Goal: Information Seeking & Learning: Learn about a topic

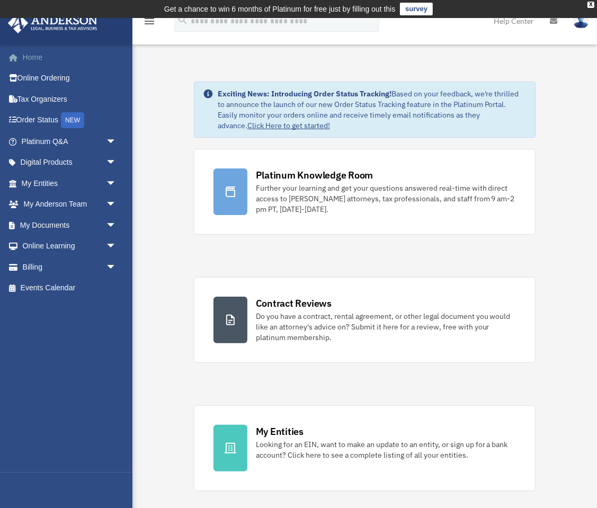
click at [37, 59] on link "Home" at bounding box center [69, 57] width 125 height 21
click at [111, 203] on span "arrow_drop_down" at bounding box center [116, 205] width 21 height 22
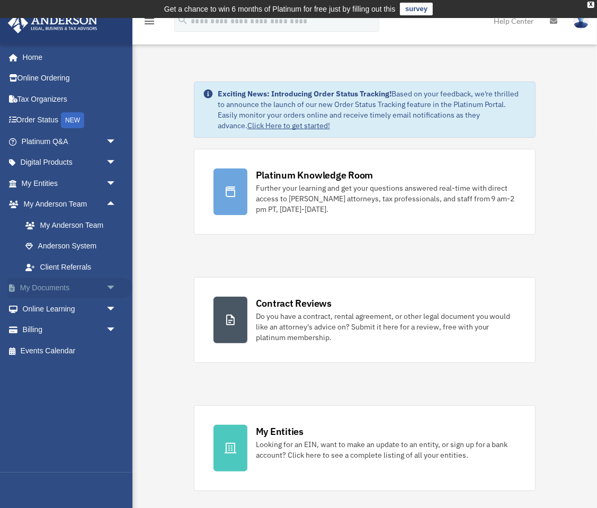
click at [110, 288] on span "arrow_drop_down" at bounding box center [116, 289] width 21 height 22
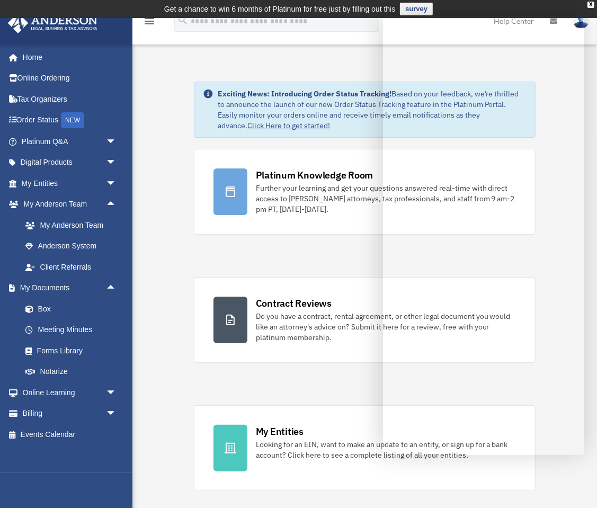
click at [268, 251] on div "Platinum Knowledge Room Further your learning and get your questions answered r…" at bounding box center [365, 389] width 342 height 481
click at [23, 59] on link "Home" at bounding box center [69, 57] width 125 height 21
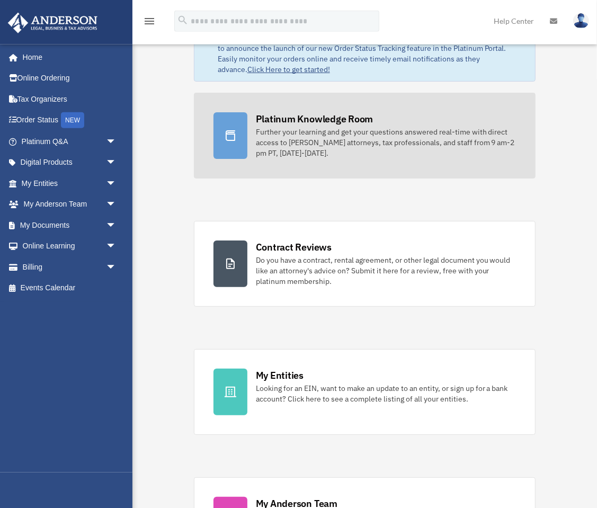
scroll to position [57, 0]
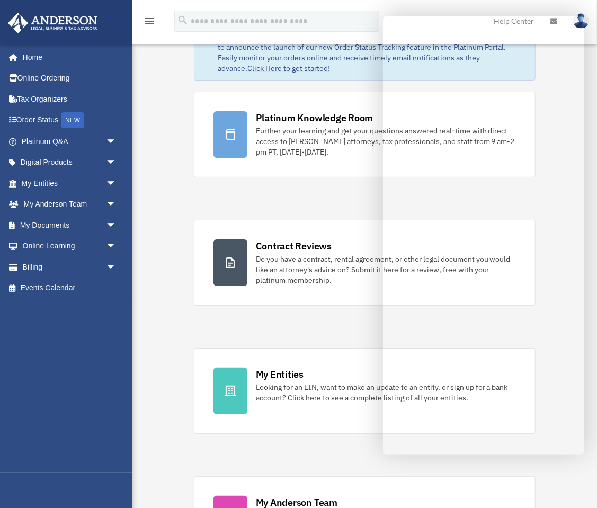
click at [334, 334] on div "Platinum Knowledge Room Further your learning and get your questions answered r…" at bounding box center [365, 332] width 342 height 481
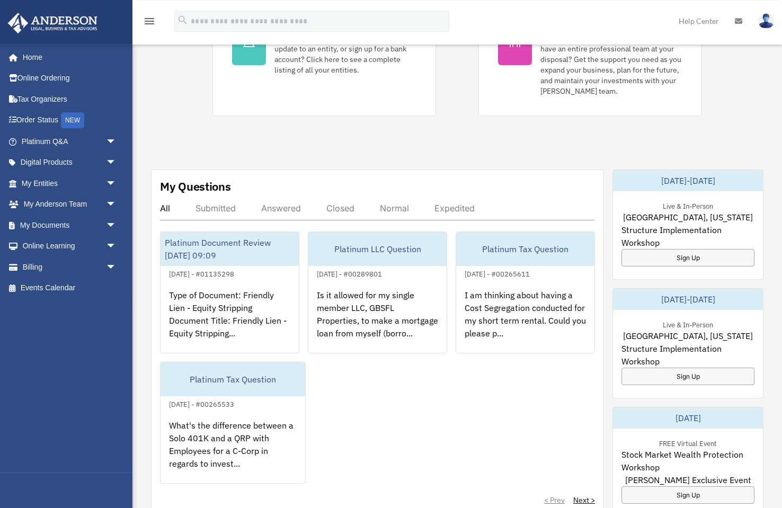
scroll to position [408, 0]
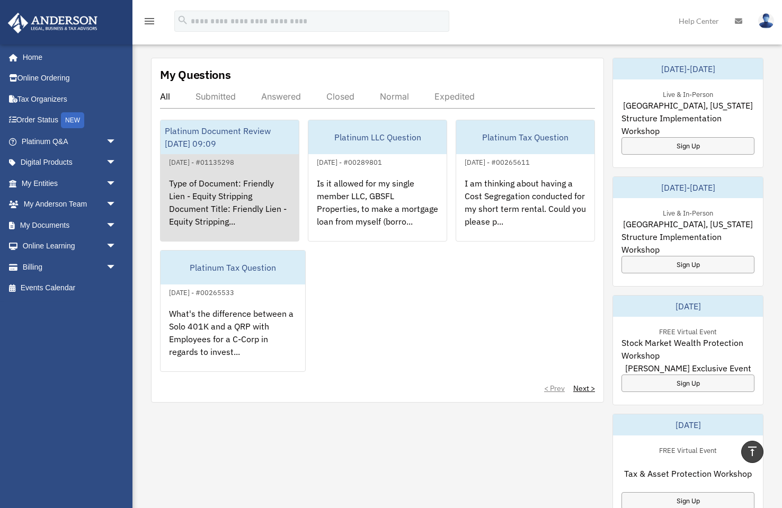
click at [267, 192] on div "Type of Document: Friendly Lien - Equity Stripping Document Title: Friendly Lie…" at bounding box center [230, 210] width 138 height 83
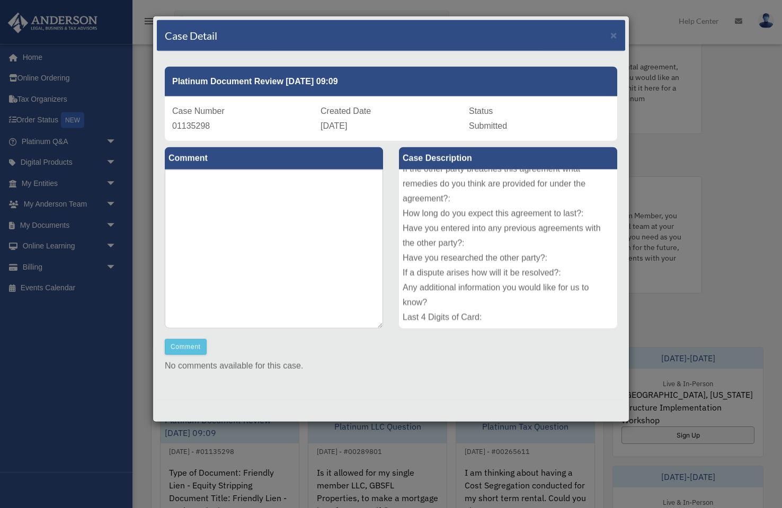
scroll to position [121, 0]
click at [493, 318] on div "Type of Document: Friendly Lien - Equity Stripping Document Title: Friendly Lie…" at bounding box center [508, 249] width 218 height 159
click at [434, 307] on div "Type of Document: Friendly Lien - Equity Stripping Document Title: Friendly Lie…" at bounding box center [508, 249] width 218 height 159
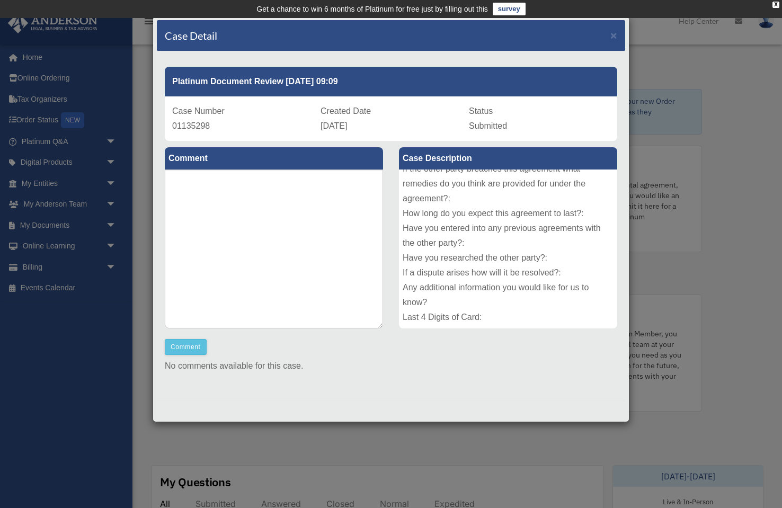
click at [589, 256] on div "Type of Document: Friendly Lien - Equity Stripping Document Title: Friendly Lie…" at bounding box center [508, 249] width 218 height 159
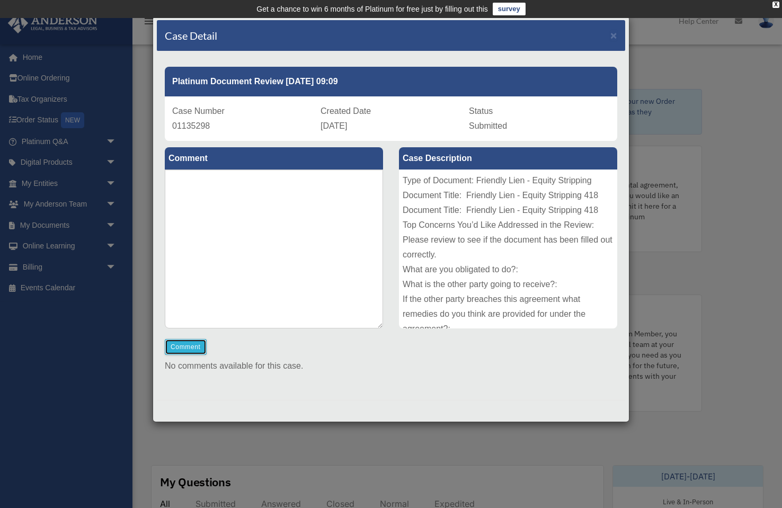
click at [177, 349] on button "Comment" at bounding box center [186, 347] width 42 height 16
click at [227, 197] on textarea at bounding box center [274, 249] width 218 height 159
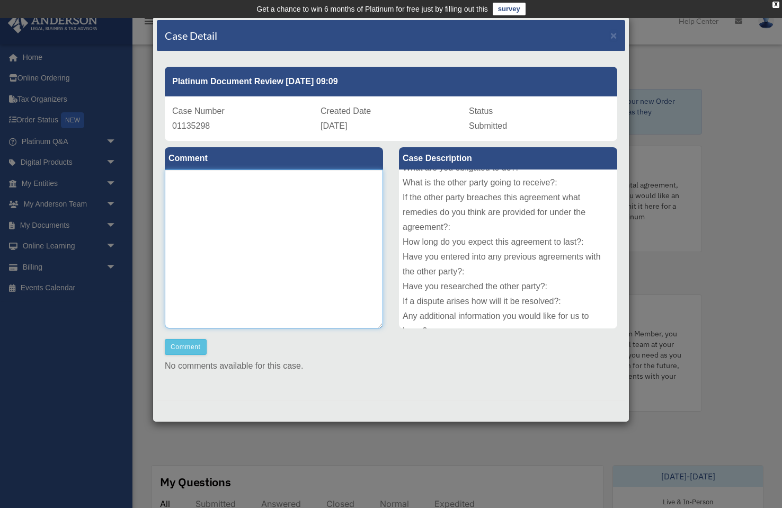
scroll to position [73, 0]
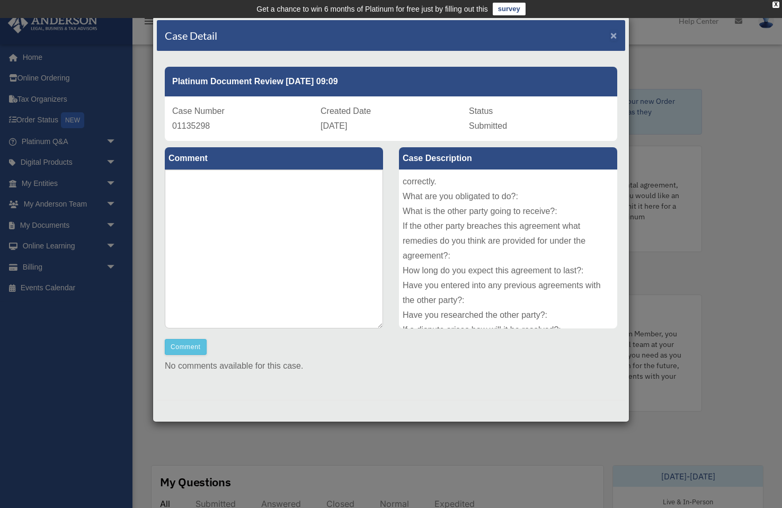
click at [597, 34] on span "×" at bounding box center [614, 35] width 7 height 12
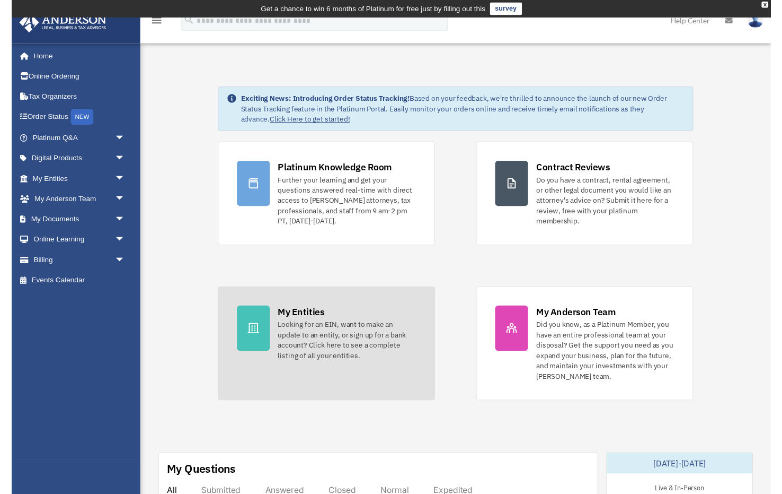
scroll to position [332, 0]
